Goal: Transaction & Acquisition: Purchase product/service

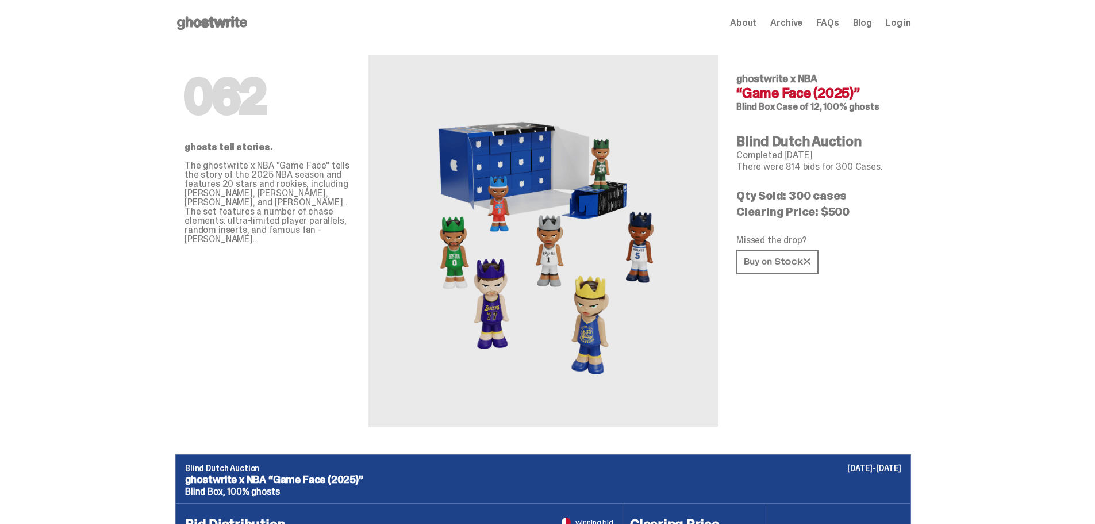
click at [221, 24] on use at bounding box center [212, 23] width 70 height 14
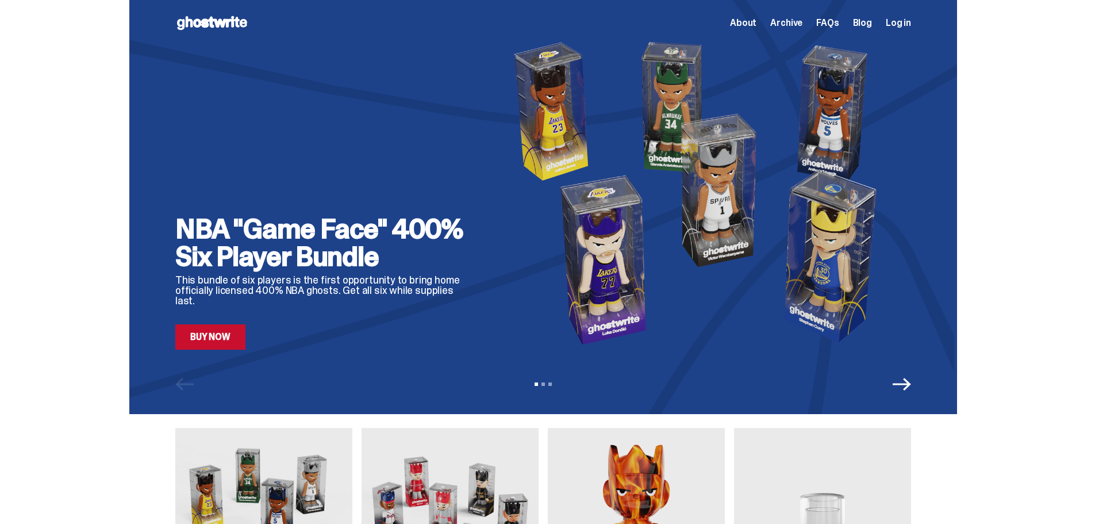
click at [231, 346] on link "Buy Now" at bounding box center [210, 336] width 70 height 25
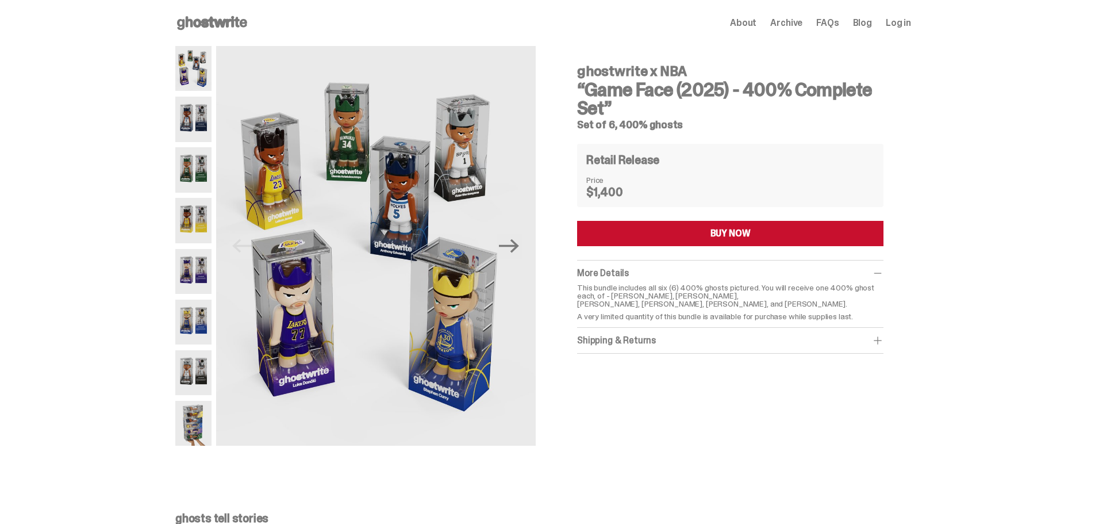
click at [673, 340] on div "Shipping & Returns" at bounding box center [730, 340] width 306 height 11
click at [201, 119] on img at bounding box center [193, 119] width 36 height 45
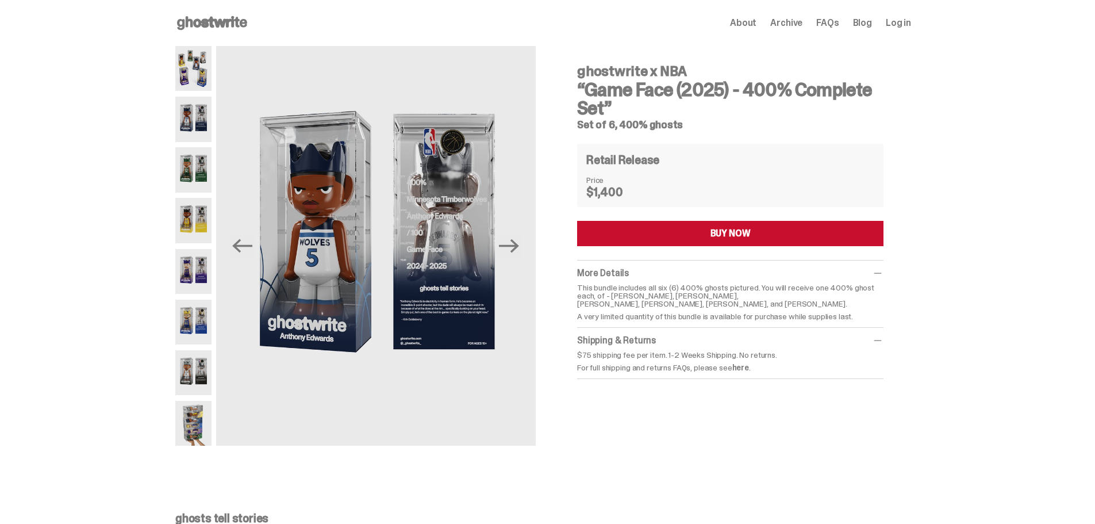
click at [190, 160] on img at bounding box center [193, 169] width 36 height 45
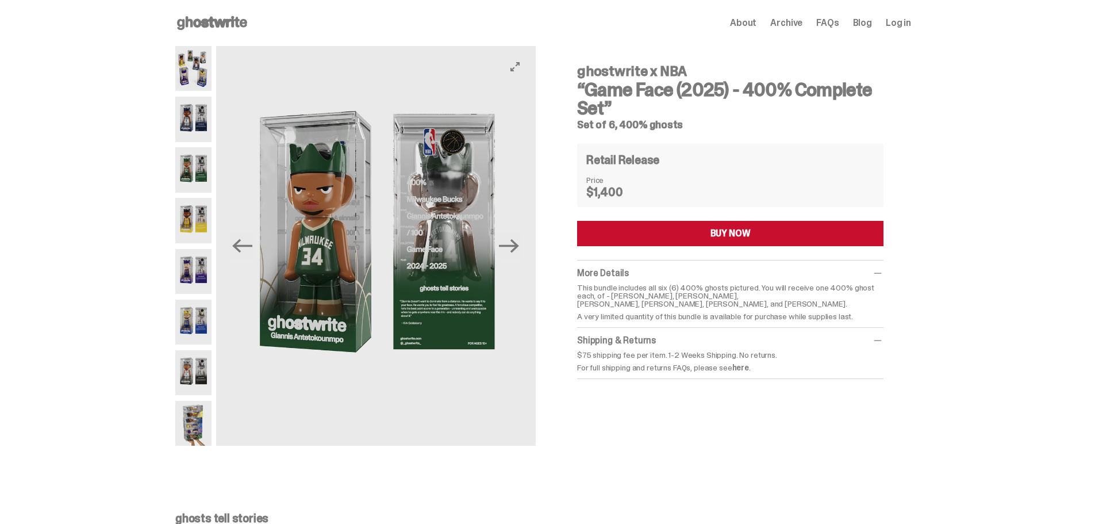
click at [473, 221] on img at bounding box center [376, 246] width 320 height 400
click at [519, 71] on icon "View full-screen" at bounding box center [515, 66] width 9 height 9
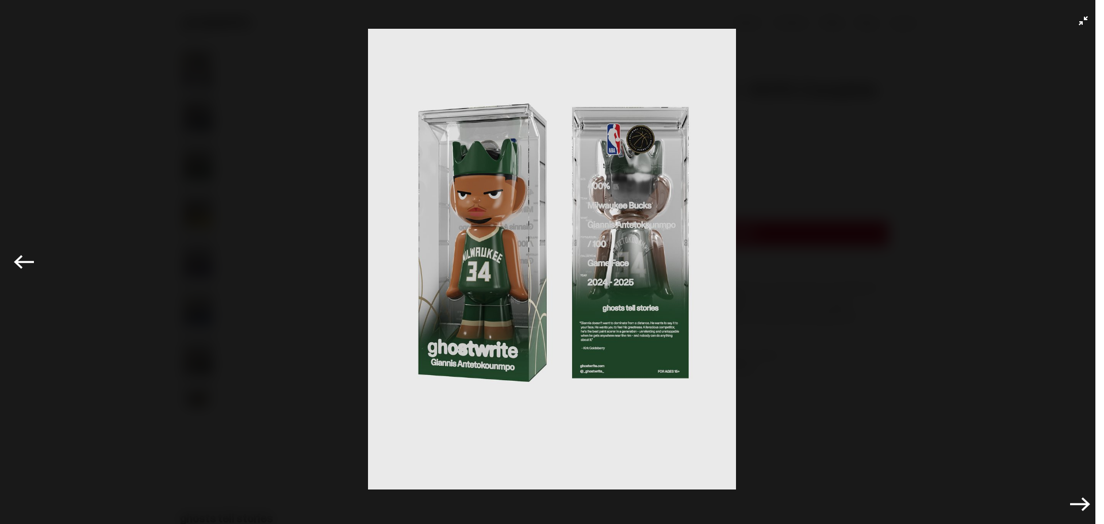
click at [1076, 26] on button "Exit full-screen" at bounding box center [1083, 21] width 14 height 14
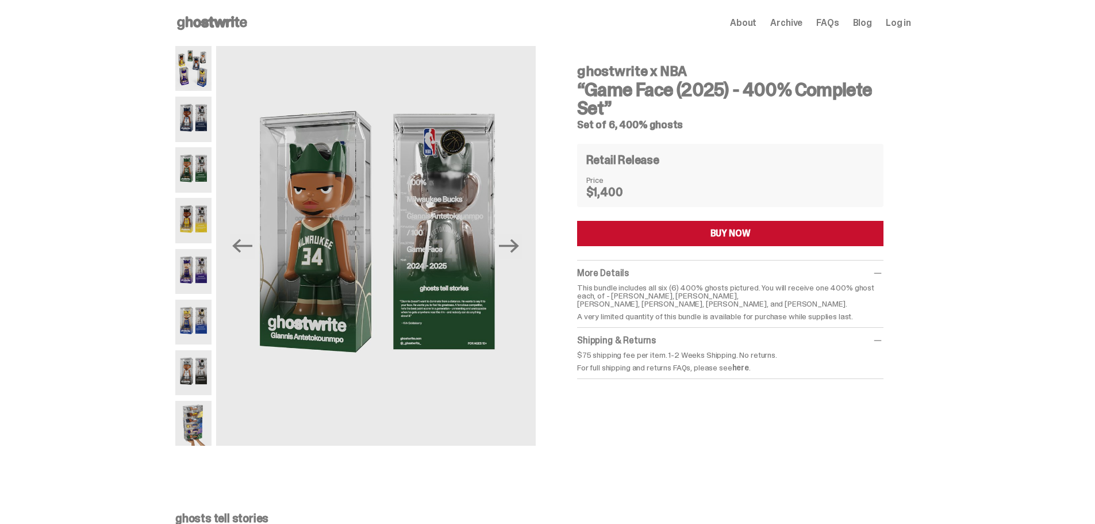
click at [197, 202] on img at bounding box center [193, 220] width 36 height 45
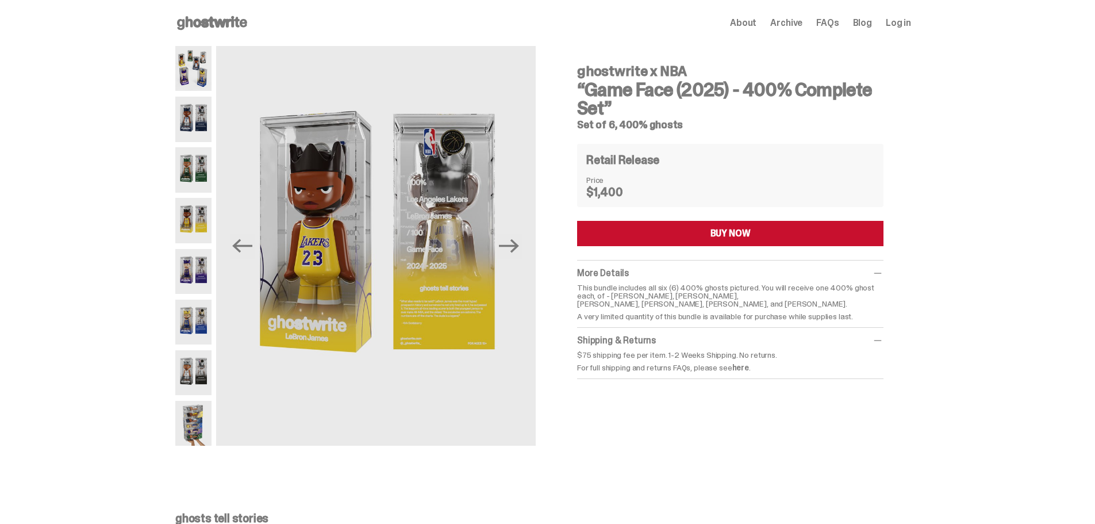
click at [194, 251] on img at bounding box center [193, 271] width 36 height 45
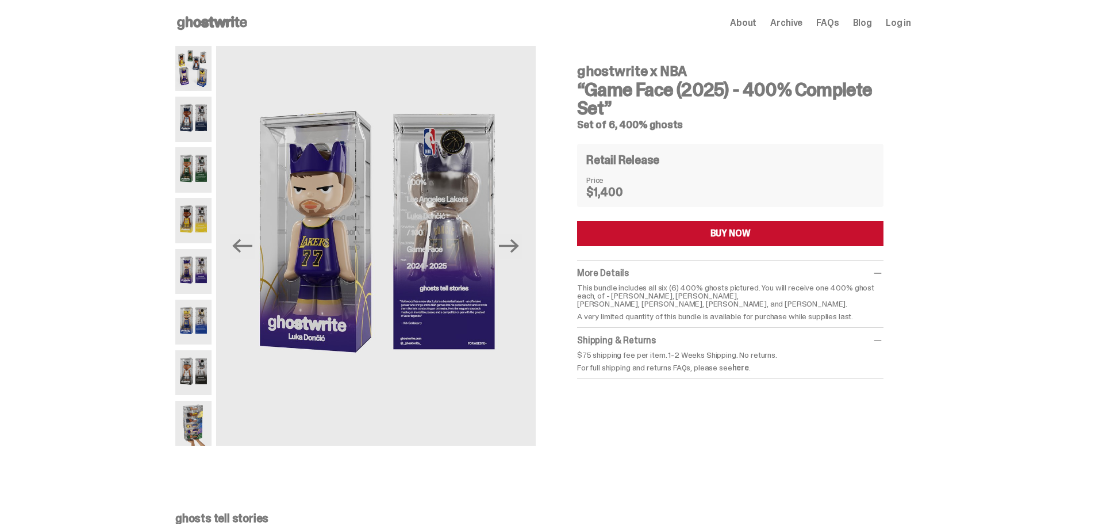
click at [203, 307] on img at bounding box center [193, 322] width 36 height 45
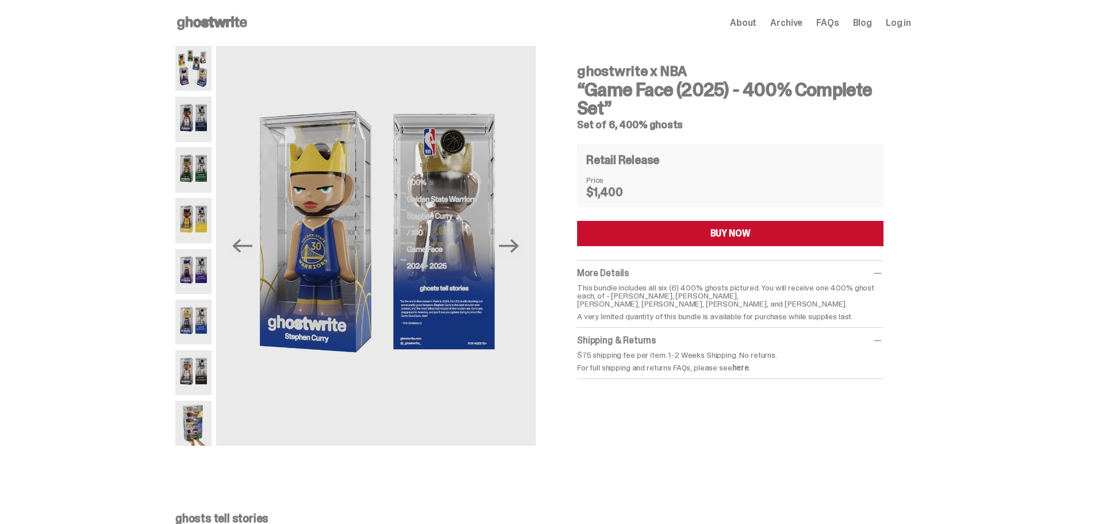
click at [202, 383] on img at bounding box center [193, 372] width 36 height 45
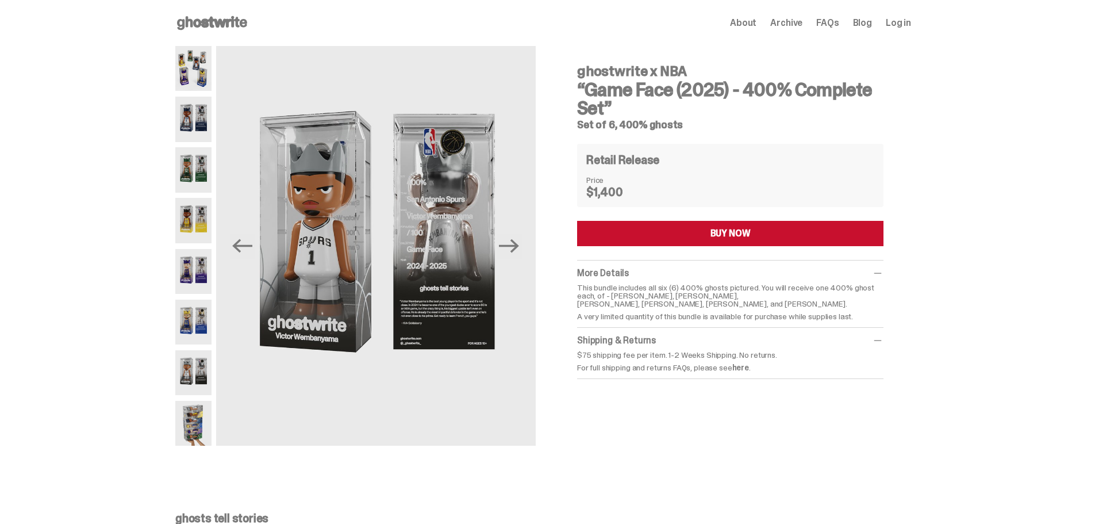
click at [200, 420] on img at bounding box center [193, 423] width 36 height 45
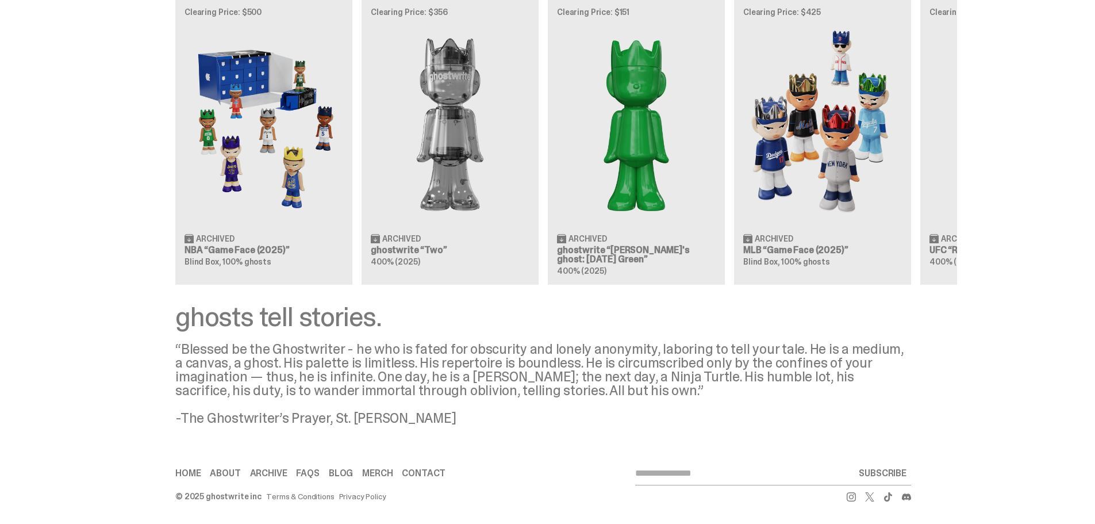
scroll to position [1058, 0]
click at [306, 161] on div "Clearing Price: $500 Archived NBA “Game Face (2025)” Blind Box, 100% ghosts Cle…" at bounding box center [543, 140] width 828 height 285
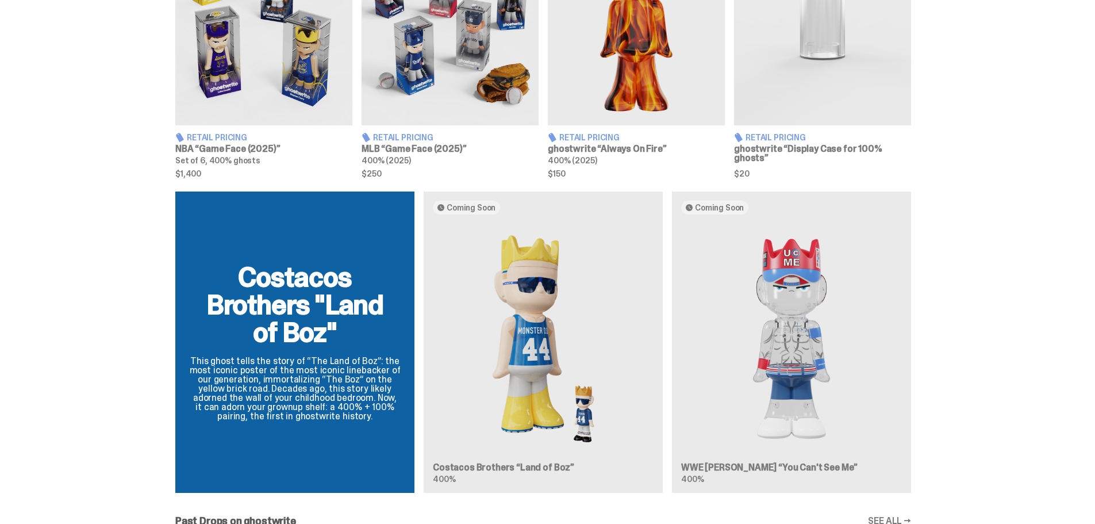
scroll to position [426, 0]
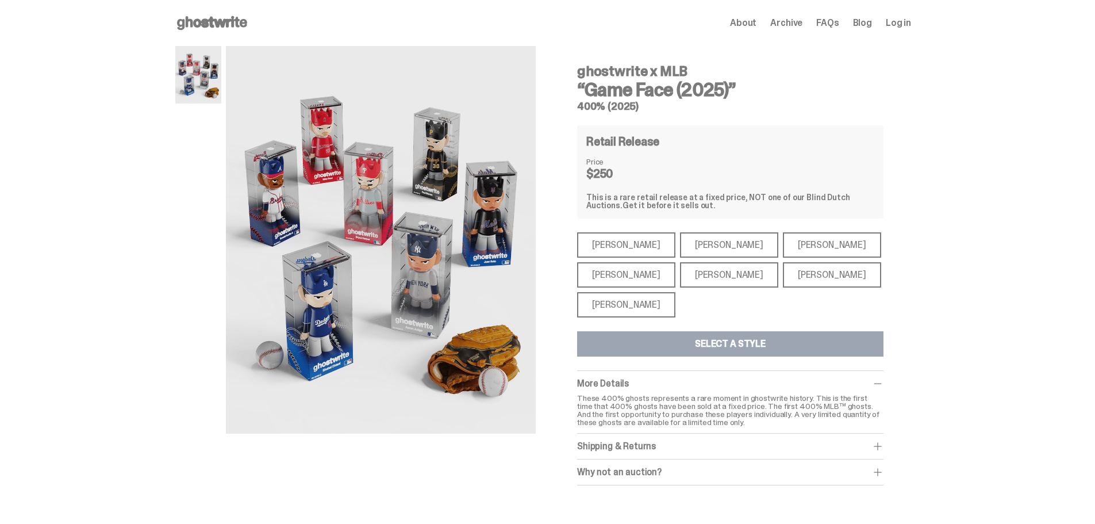
click at [656, 314] on div "[PERSON_NAME]" at bounding box center [626, 304] width 98 height 25
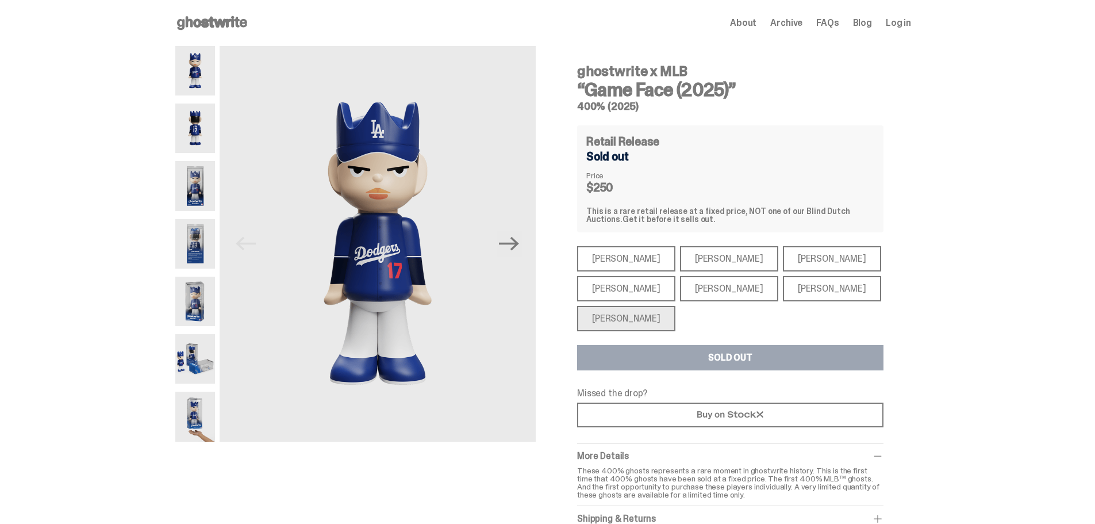
click at [623, 294] on div "[PERSON_NAME]" at bounding box center [626, 288] width 98 height 25
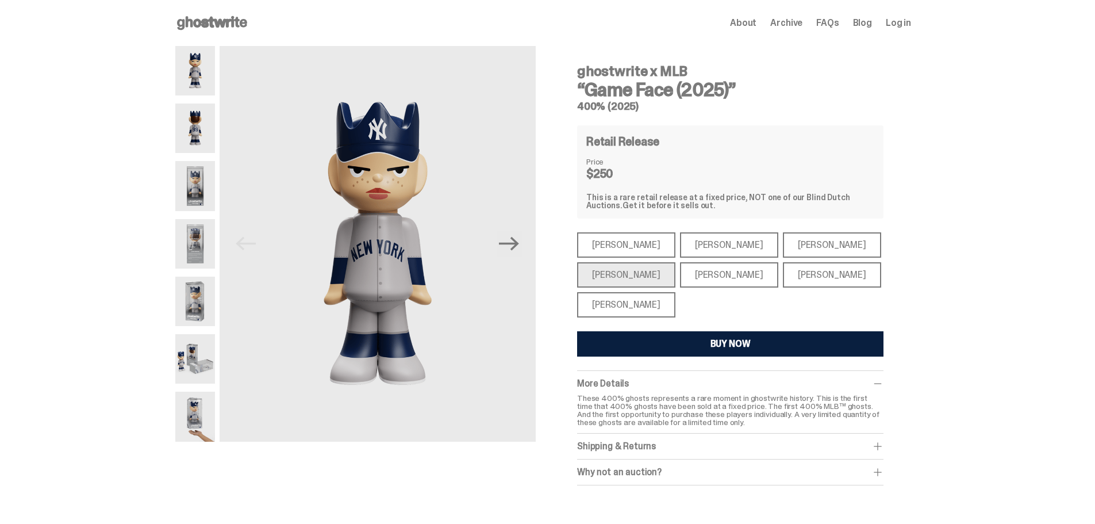
click at [697, 273] on div "[PERSON_NAME]" at bounding box center [729, 274] width 98 height 25
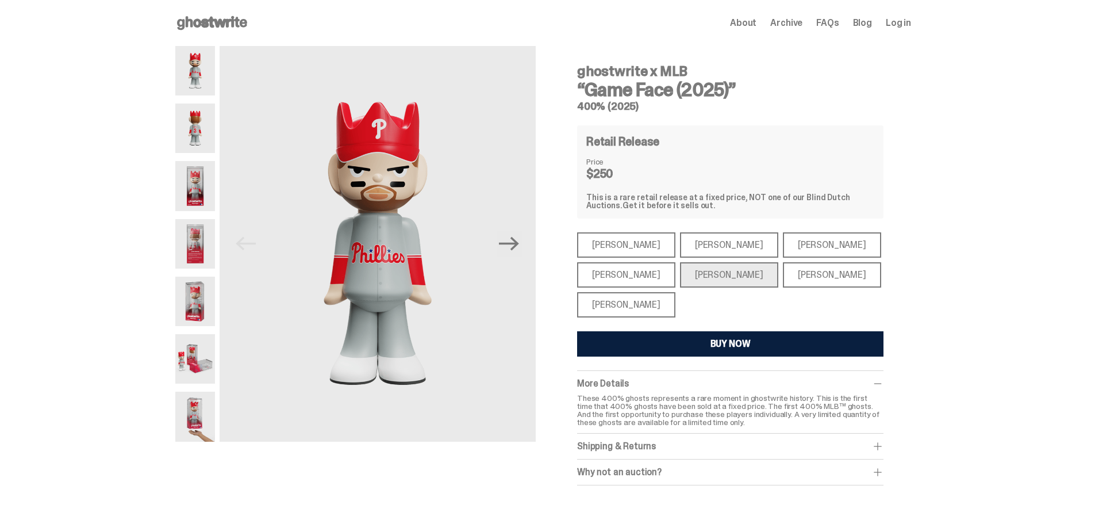
click at [783, 270] on div "[PERSON_NAME]" at bounding box center [832, 274] width 98 height 25
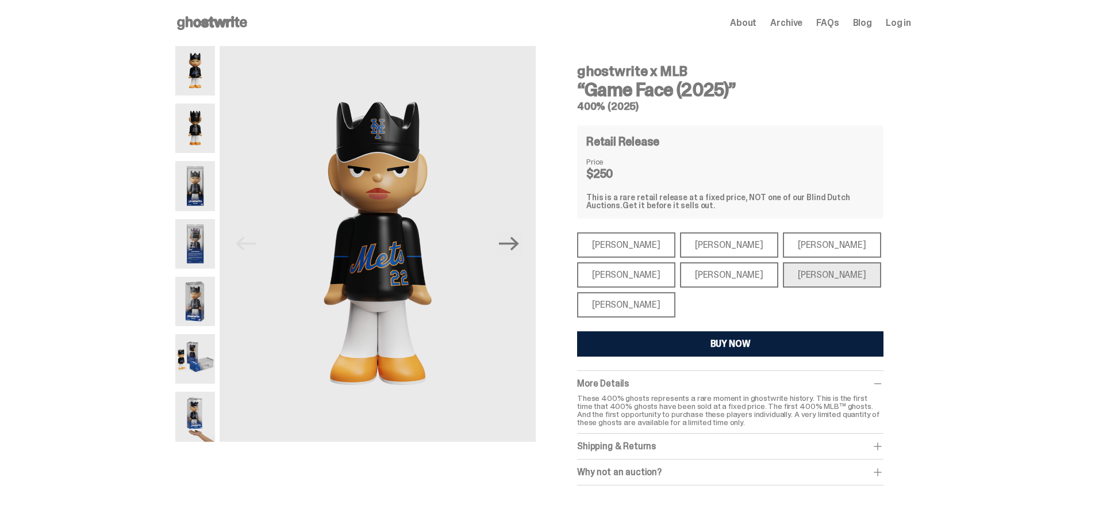
click at [791, 244] on div "[PERSON_NAME]" at bounding box center [832, 244] width 98 height 25
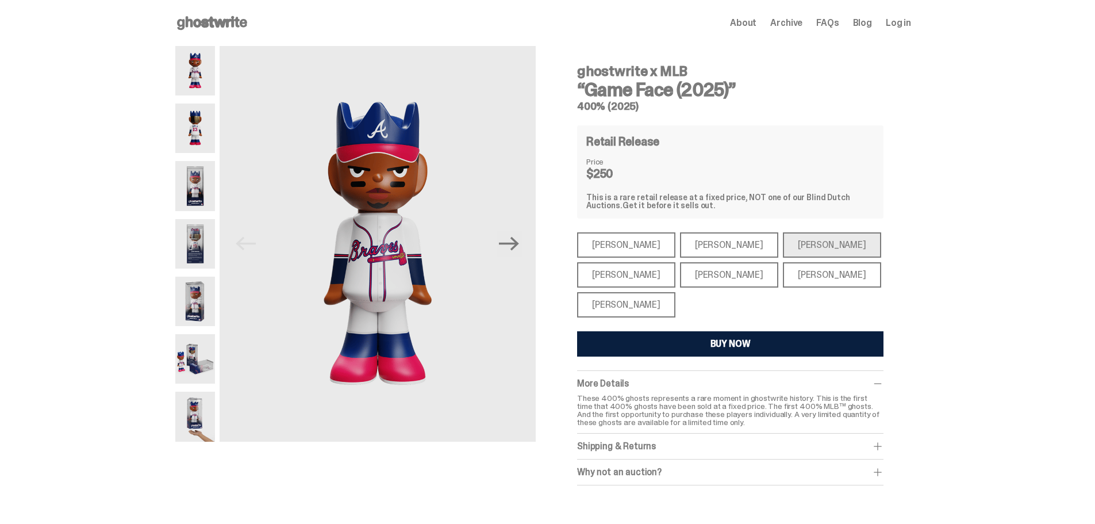
click at [682, 240] on div "[PERSON_NAME]" at bounding box center [729, 244] width 98 height 25
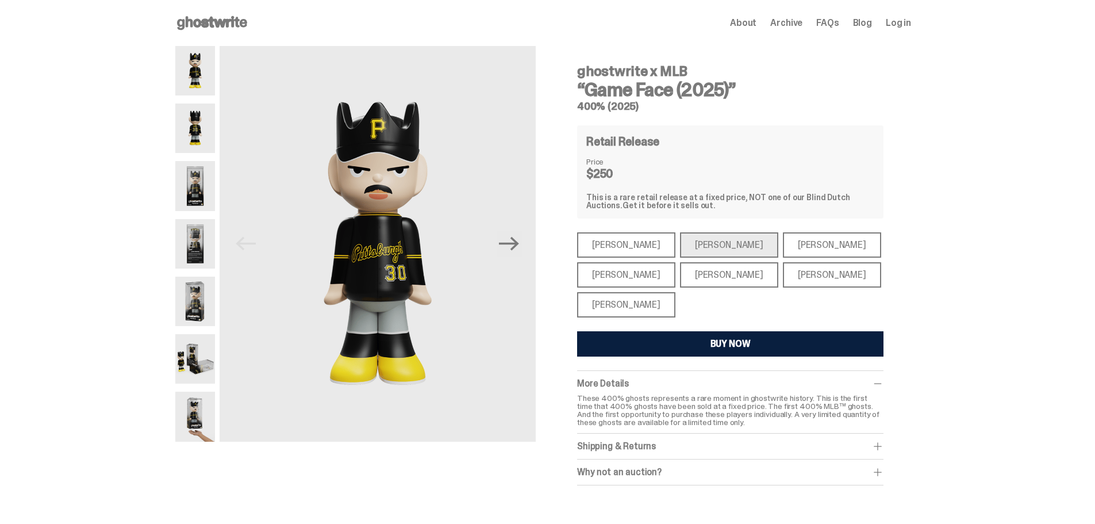
click at [600, 240] on div "[PERSON_NAME]" at bounding box center [626, 244] width 98 height 25
